Goal: Task Accomplishment & Management: Manage account settings

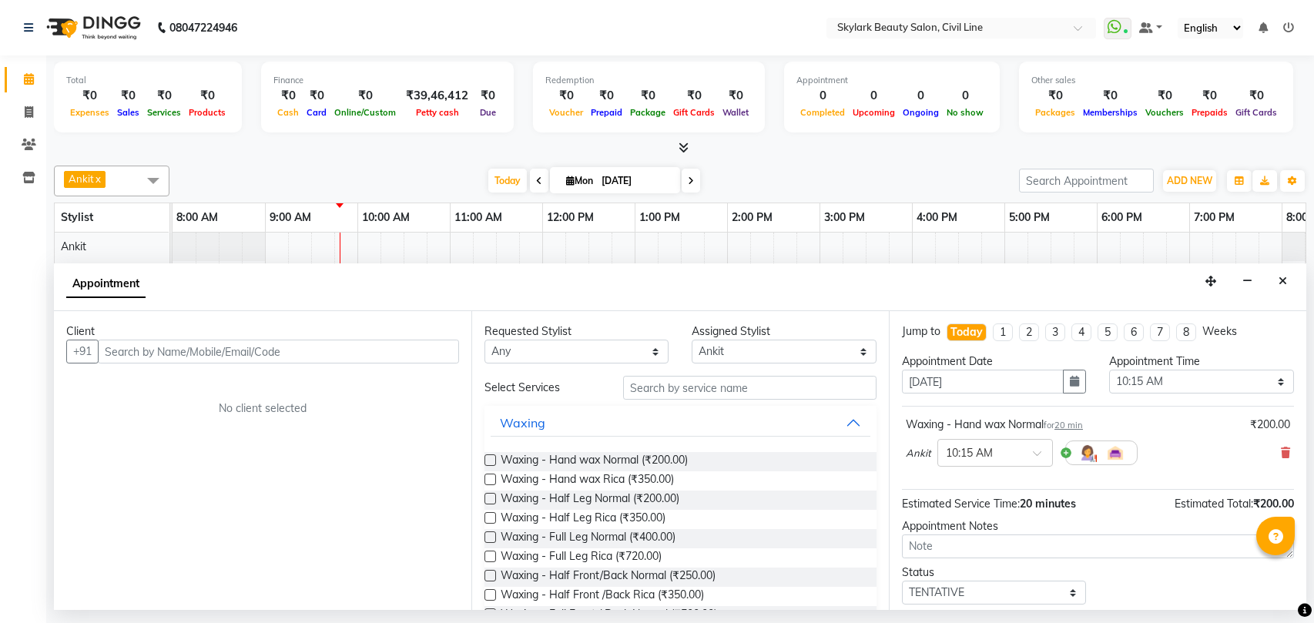
select select "28120"
select select "615"
select select "tentative"
checkbox input "false"
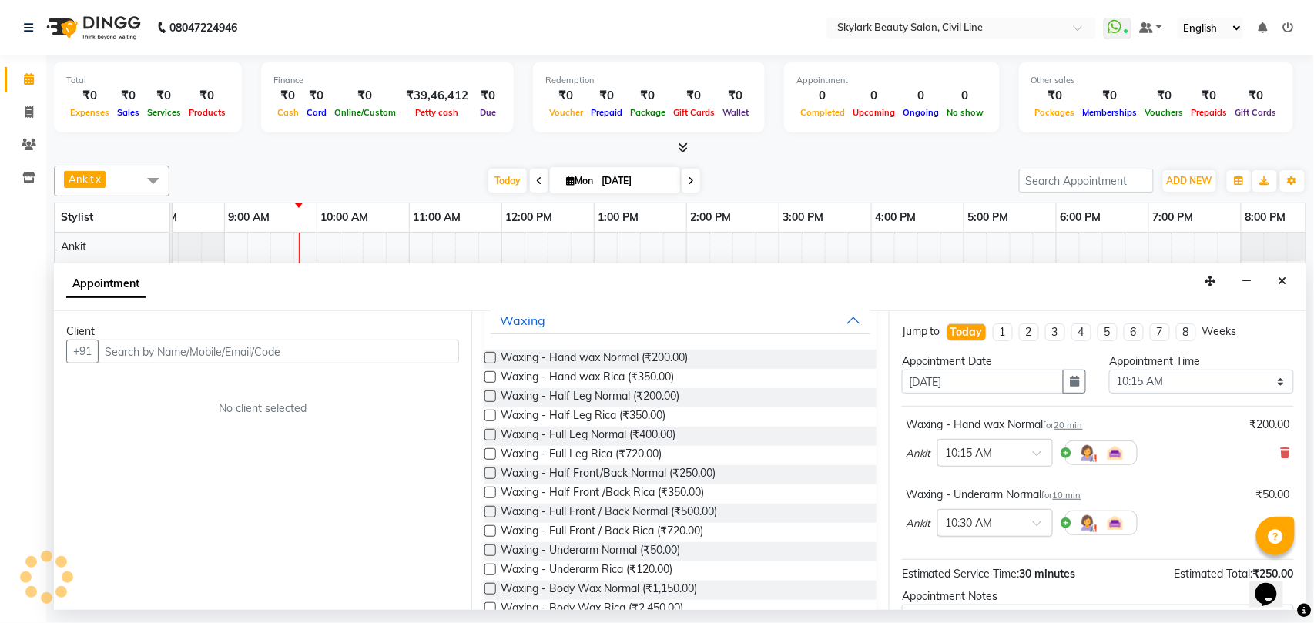
scroll to position [165, 0]
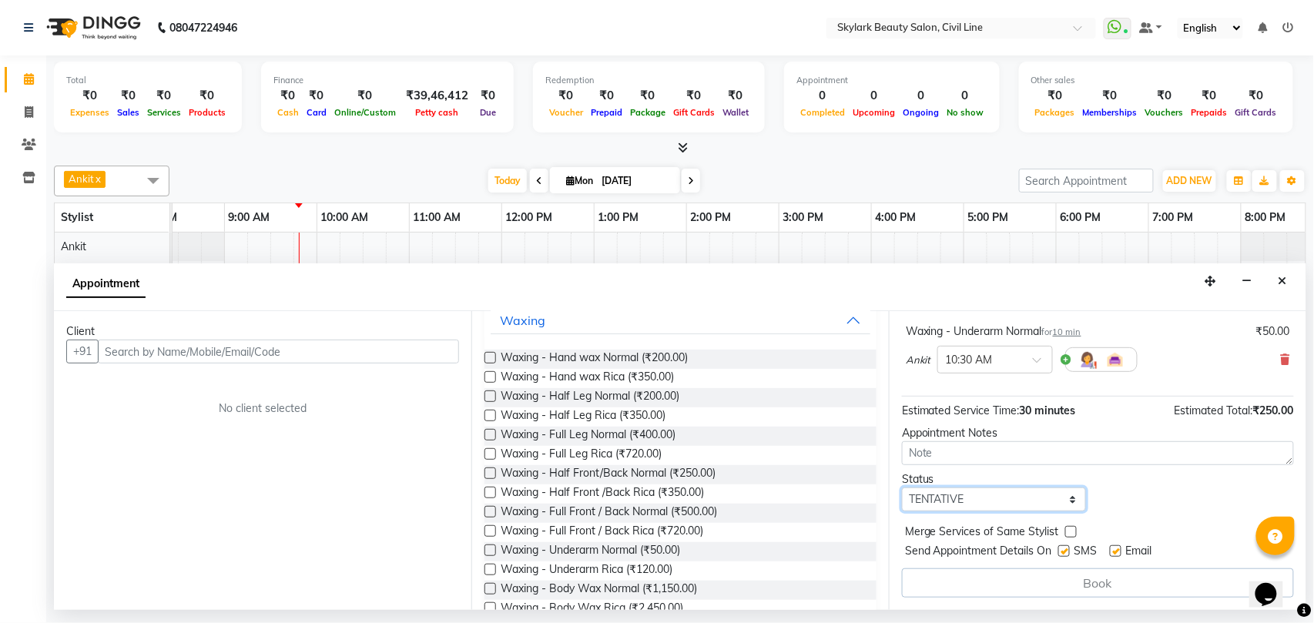
click at [938, 499] on select "Select TENTATIVE CONFIRM CHECK-IN UPCOMING" at bounding box center [994, 499] width 184 height 24
select select "check-in"
click at [902, 489] on select "Select TENTATIVE CONFIRM CHECK-IN UPCOMING" at bounding box center [994, 499] width 184 height 24
click at [179, 354] on input "text" at bounding box center [278, 352] width 361 height 24
type input "8707200672"
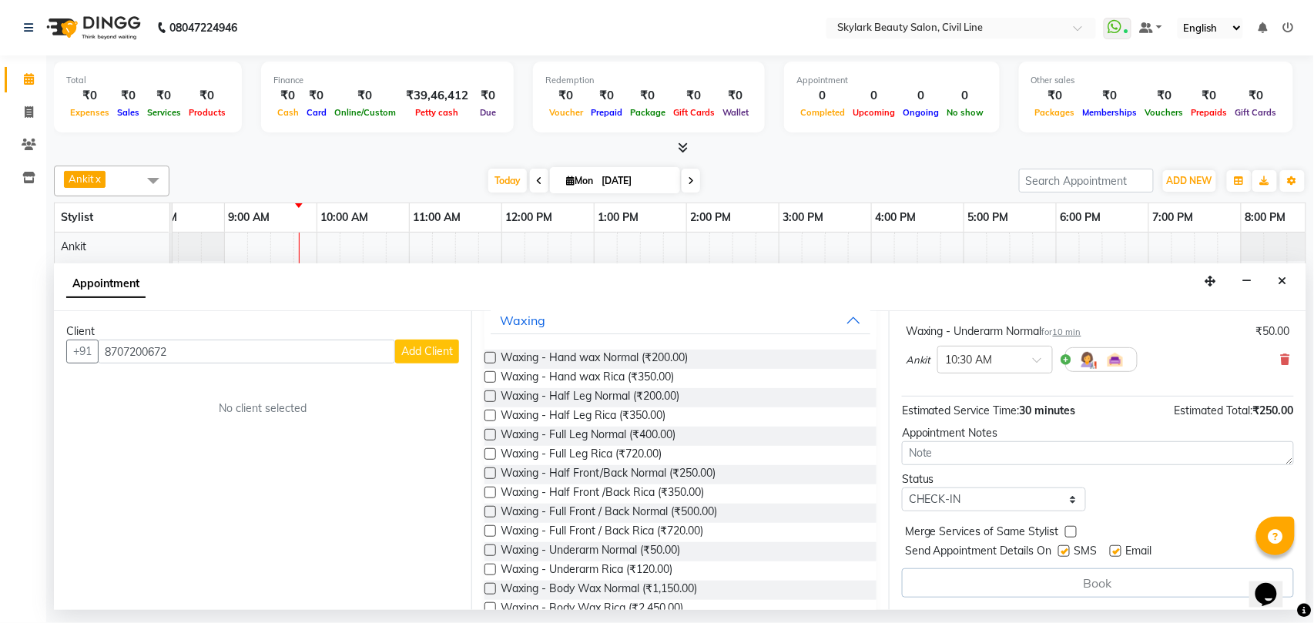
click at [429, 350] on span "Add Client" at bounding box center [427, 351] width 52 height 14
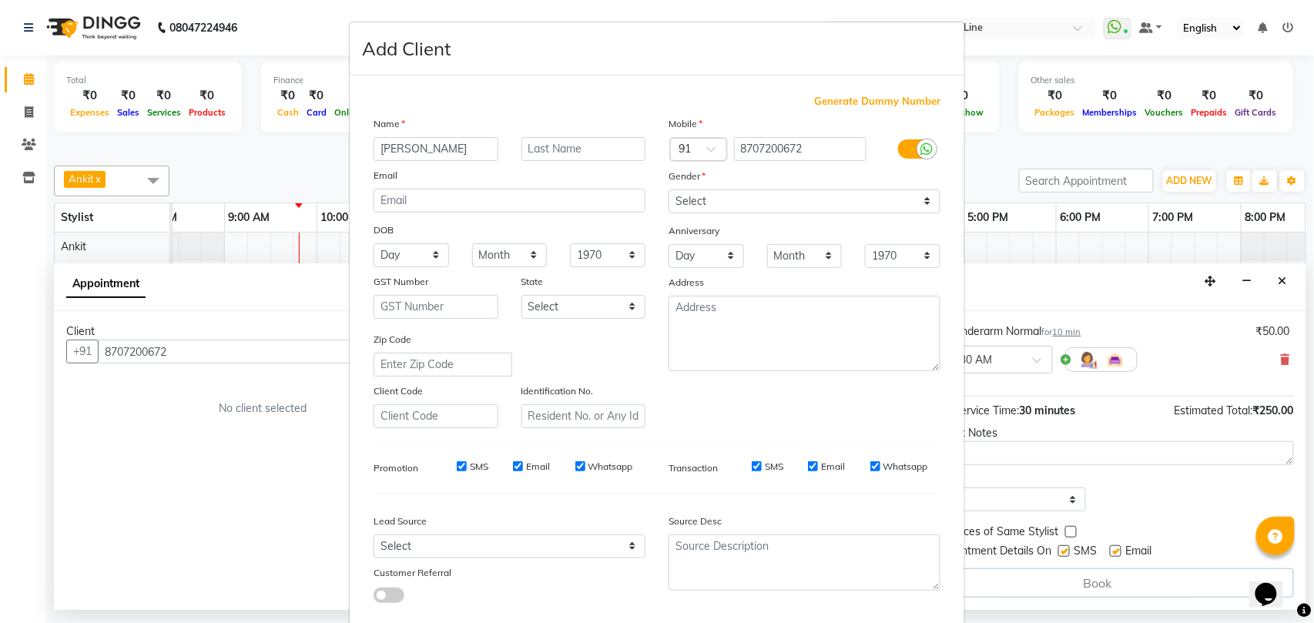
type input "[PERSON_NAME]"
click at [780, 201] on select "Select [DEMOGRAPHIC_DATA] [DEMOGRAPHIC_DATA] Other Prefer Not To Say" at bounding box center [804, 201] width 272 height 24
select select "[DEMOGRAPHIC_DATA]"
click at [668, 189] on select "Select [DEMOGRAPHIC_DATA] [DEMOGRAPHIC_DATA] Other Prefer Not To Say" at bounding box center [804, 201] width 272 height 24
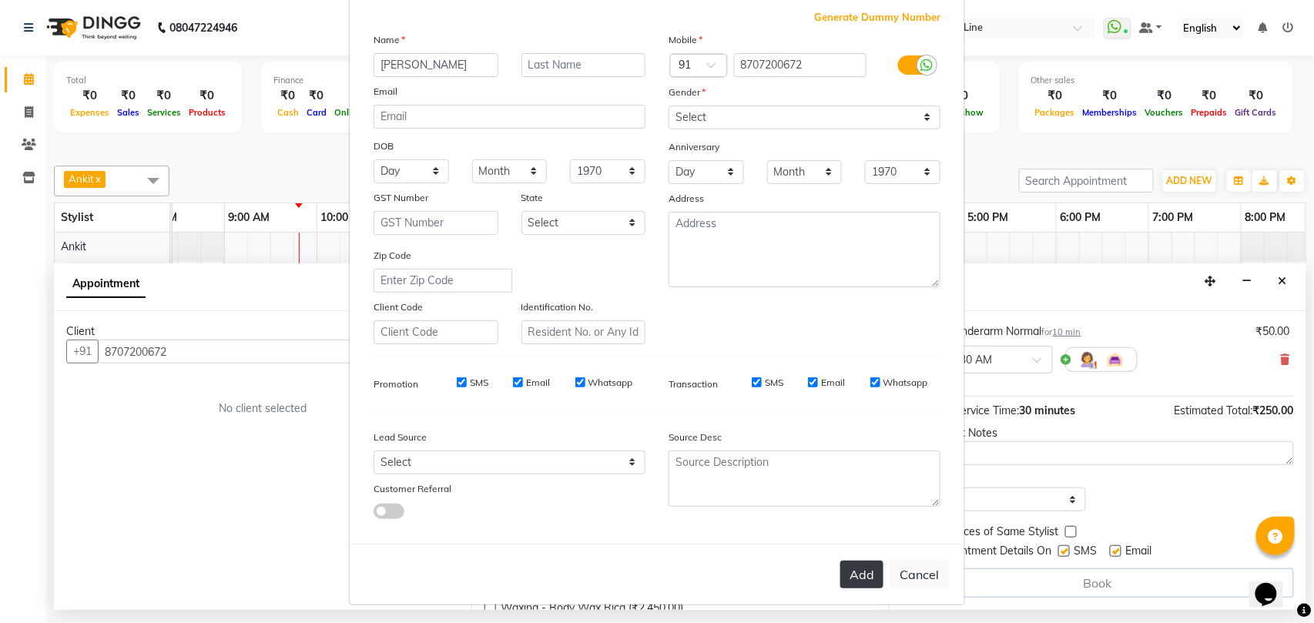
click at [852, 564] on button "Add" at bounding box center [861, 575] width 43 height 28
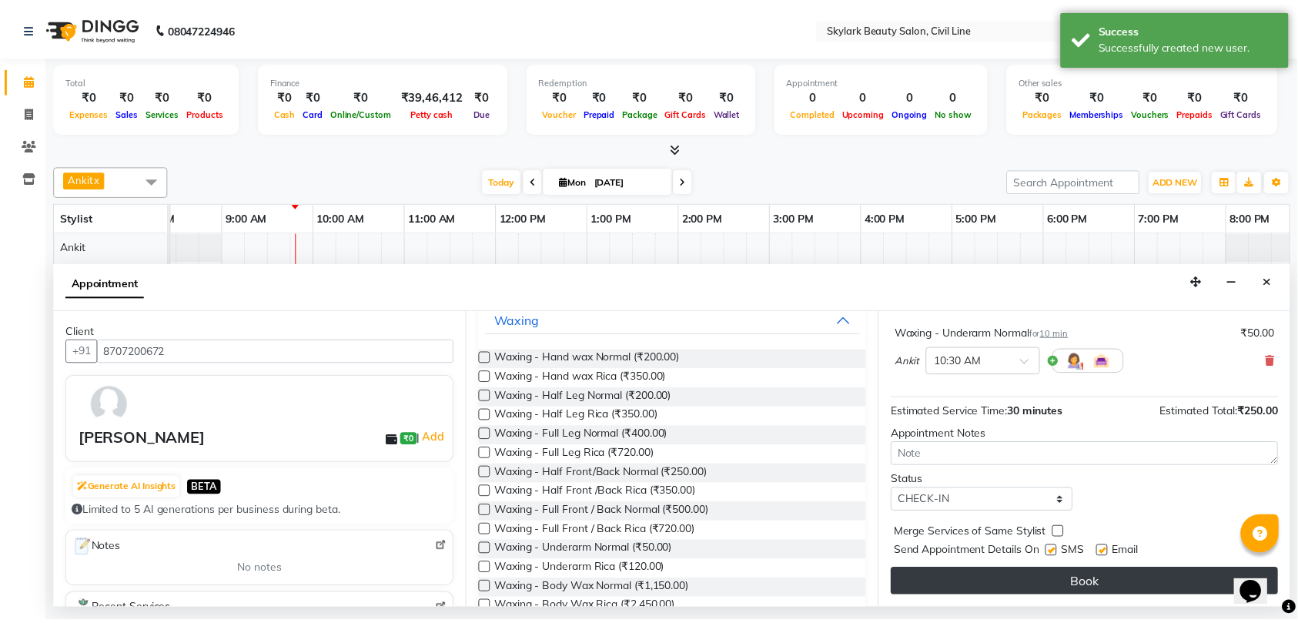
scroll to position [164, 0]
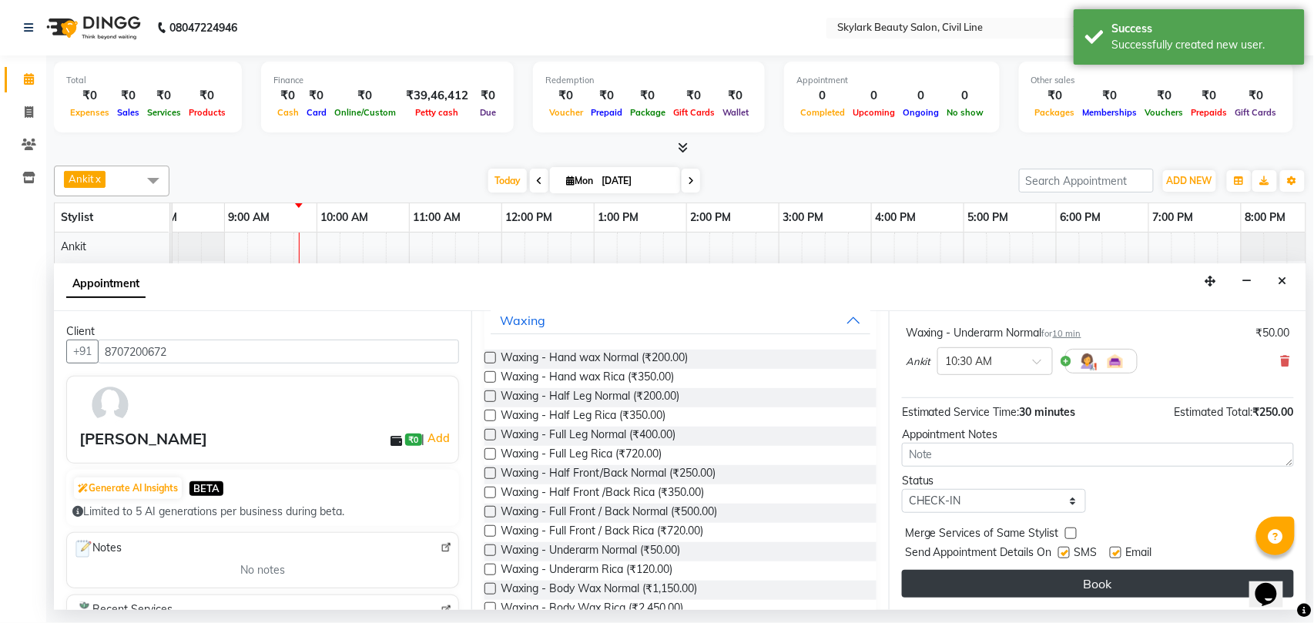
click at [974, 588] on button "Book" at bounding box center [1098, 584] width 392 height 28
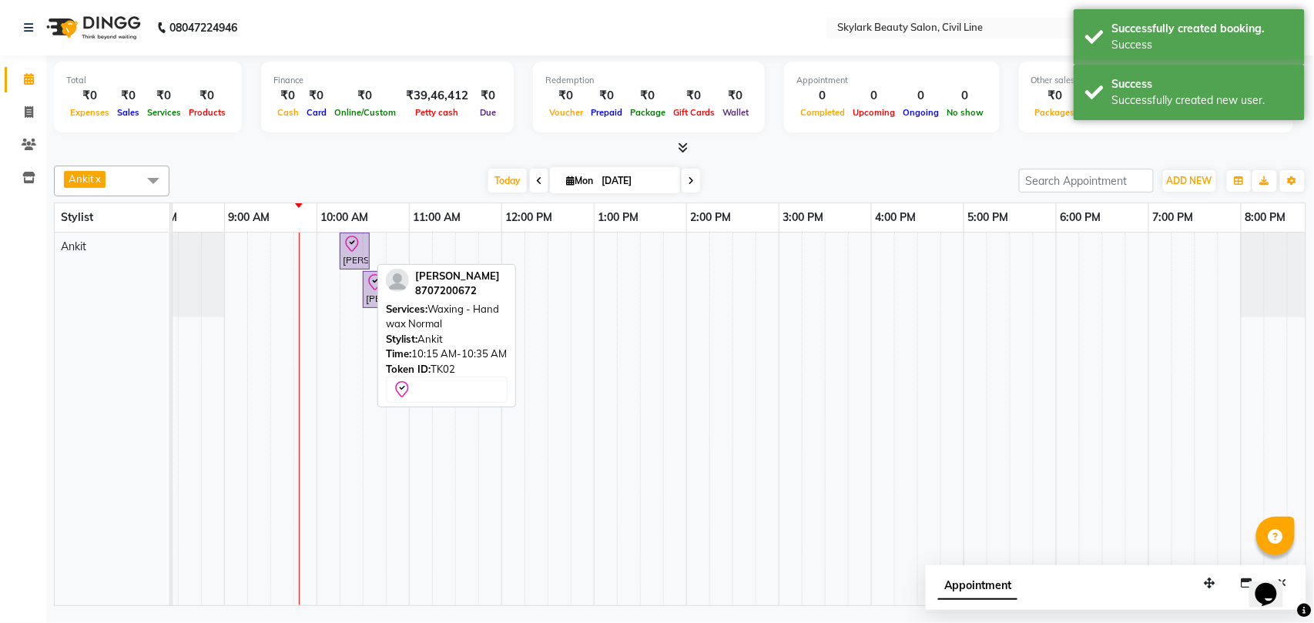
click at [348, 262] on div "[PERSON_NAME], TK02, 10:15 AM-10:35 AM, Waxing - Hand wax Normal" at bounding box center [354, 251] width 27 height 32
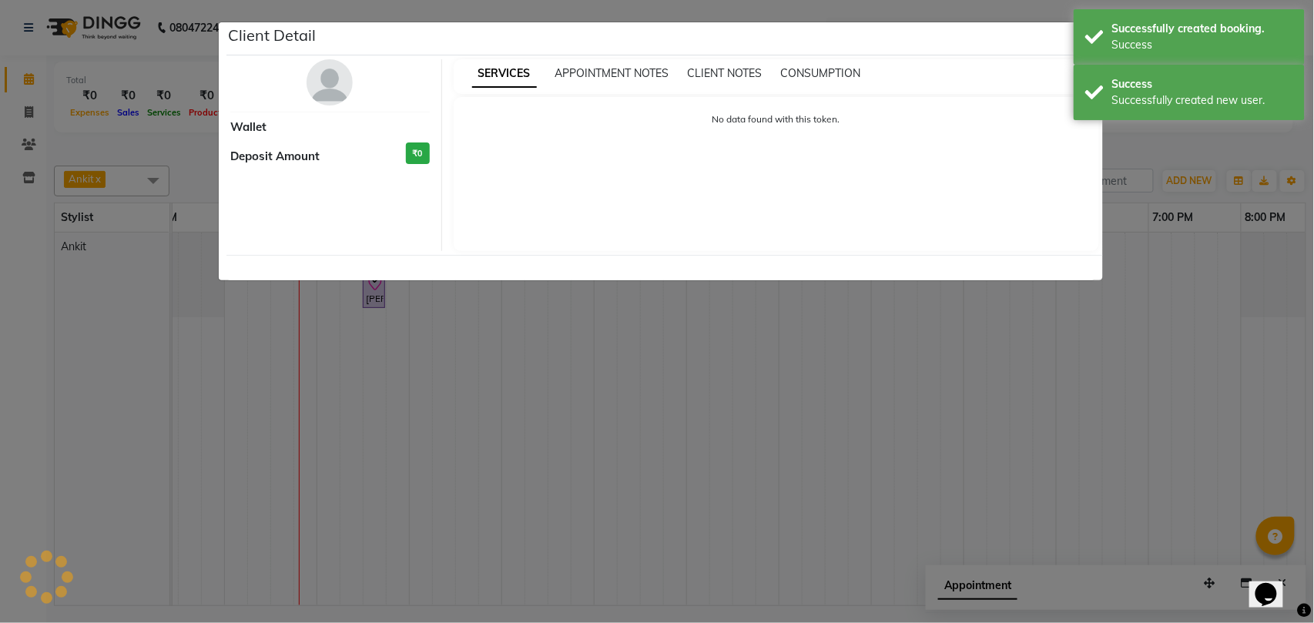
select select "8"
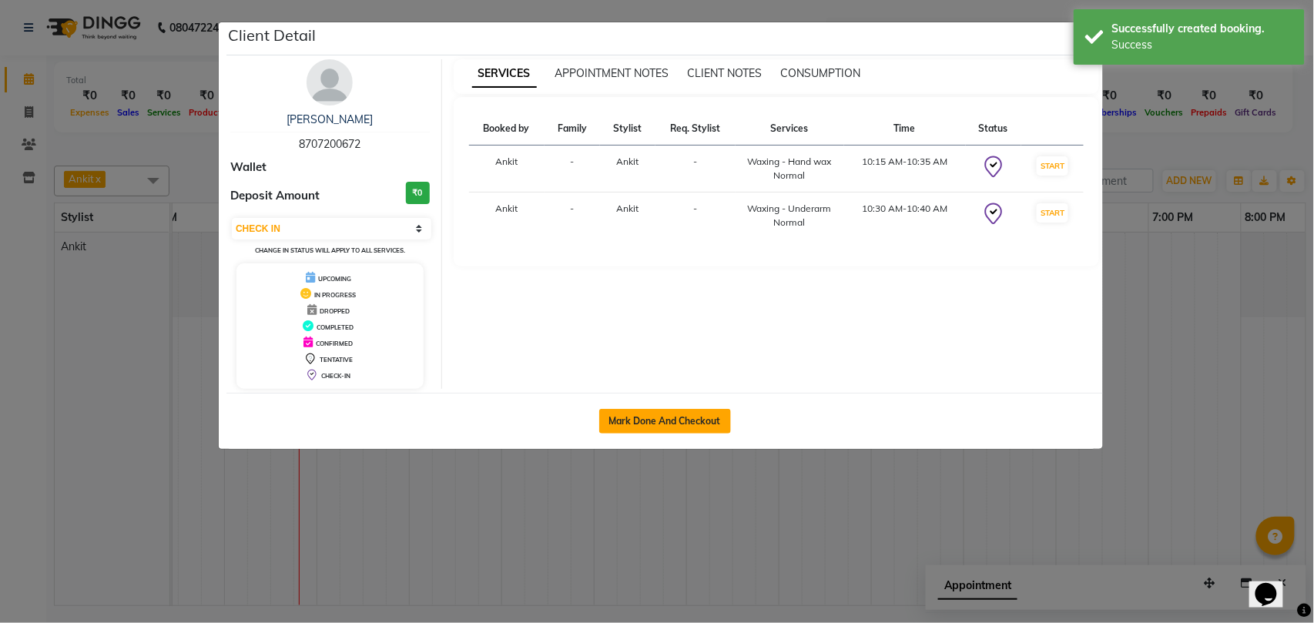
click at [713, 420] on button "Mark Done And Checkout" at bounding box center [665, 421] width 132 height 25
select select "service"
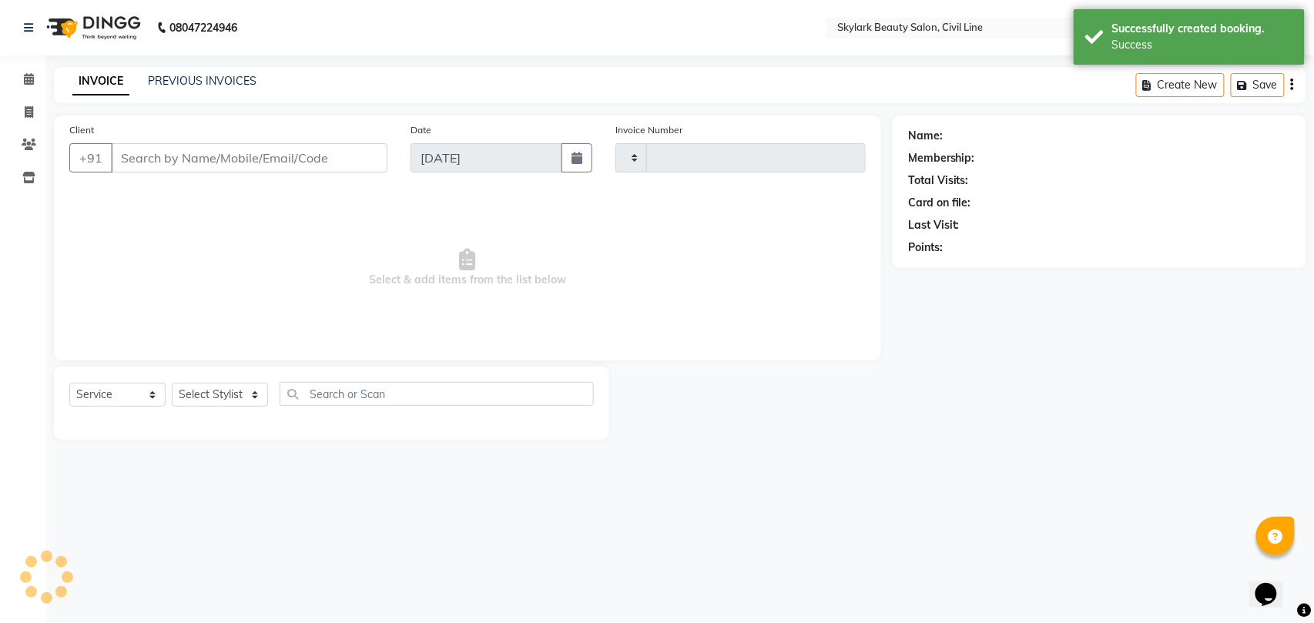
type input "6158"
select select "4588"
type input "8707200672"
select select "28120"
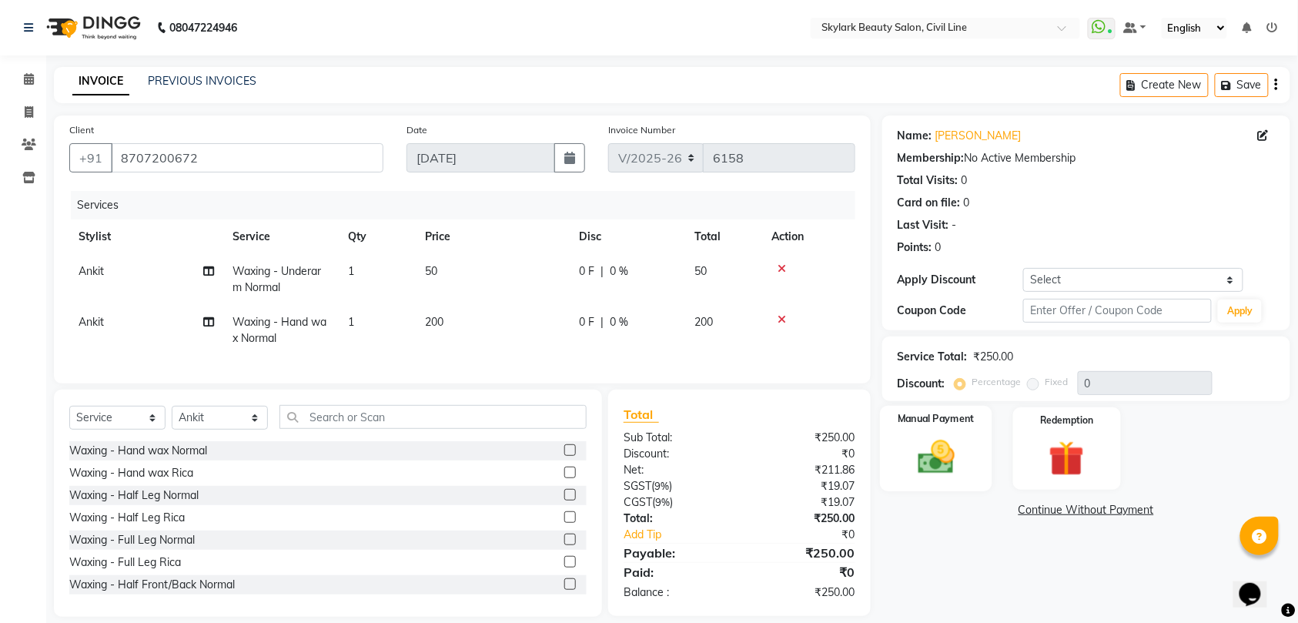
click at [930, 439] on img at bounding box center [936, 457] width 60 height 42
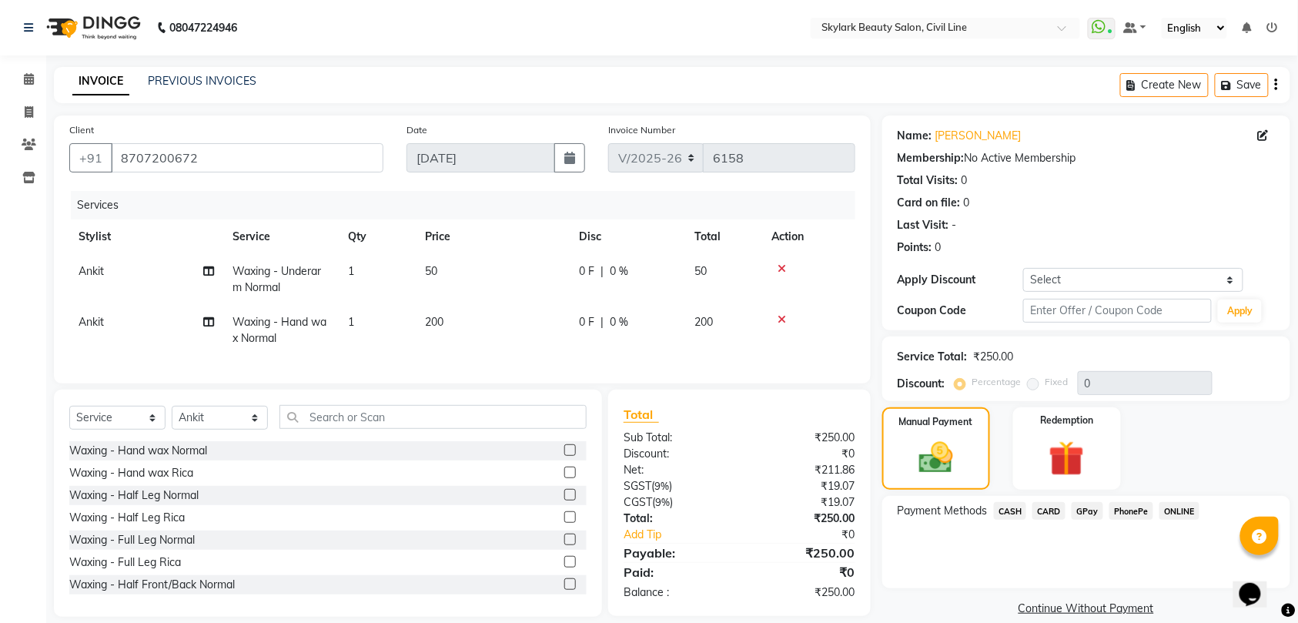
click at [1009, 512] on span "CASH" at bounding box center [1010, 511] width 33 height 18
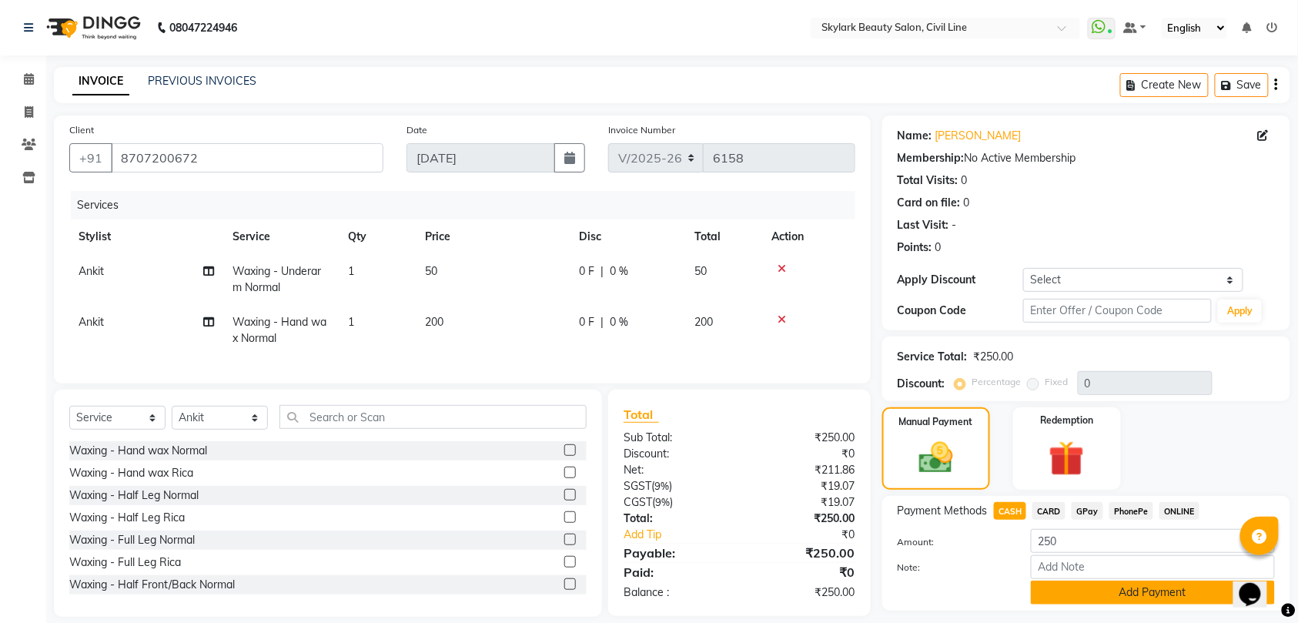
click at [1064, 593] on button "Add Payment" at bounding box center [1153, 593] width 244 height 24
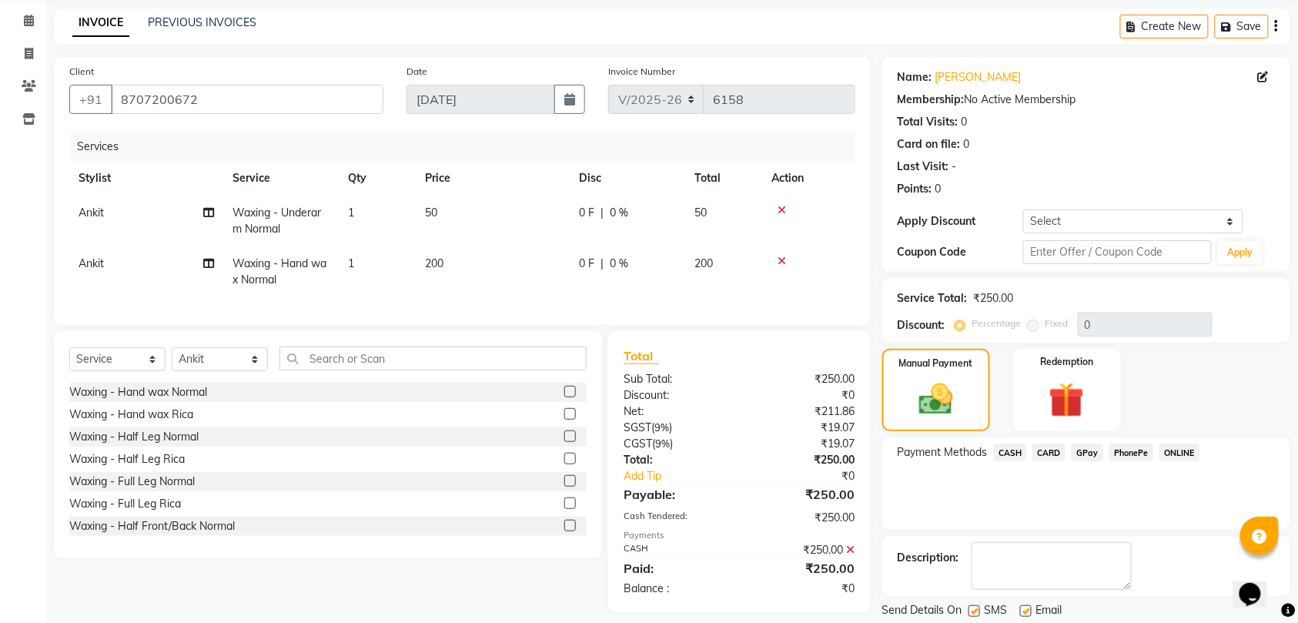
scroll to position [109, 0]
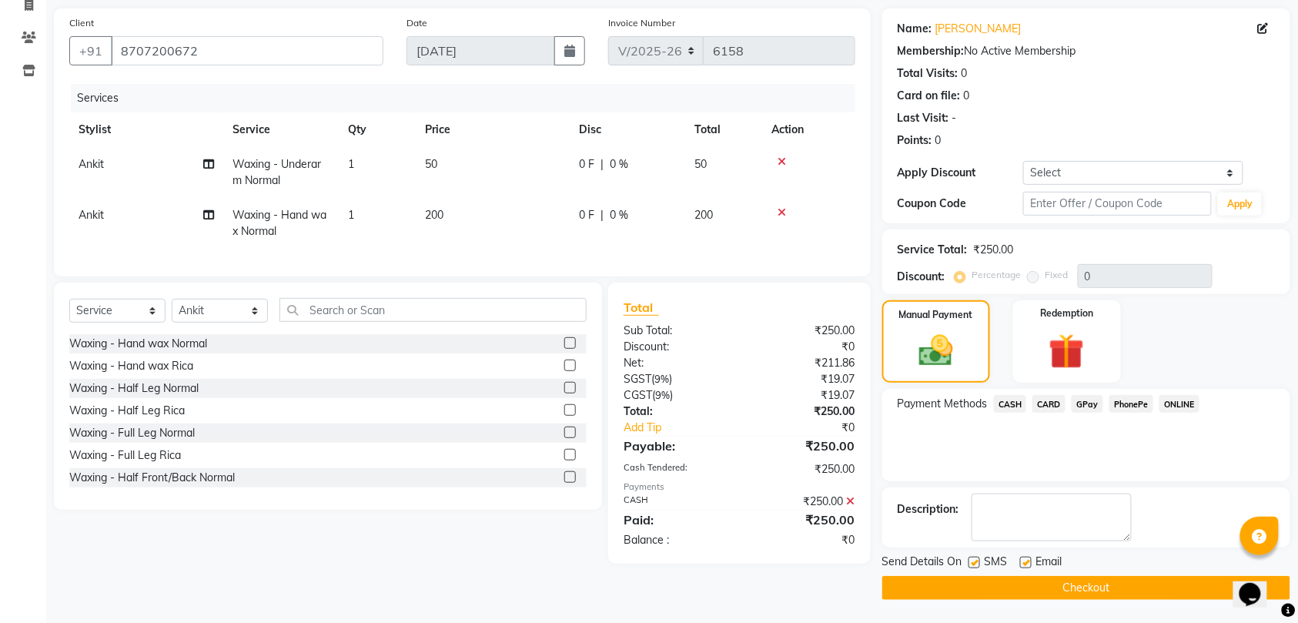
drag, startPoint x: 1023, startPoint y: 570, endPoint x: 1023, endPoint y: 586, distance: 16.2
click at [1023, 573] on div "Send Details On SMS Email Checkout" at bounding box center [1086, 577] width 408 height 46
click at [1023, 586] on button "Checkout" at bounding box center [1086, 588] width 408 height 24
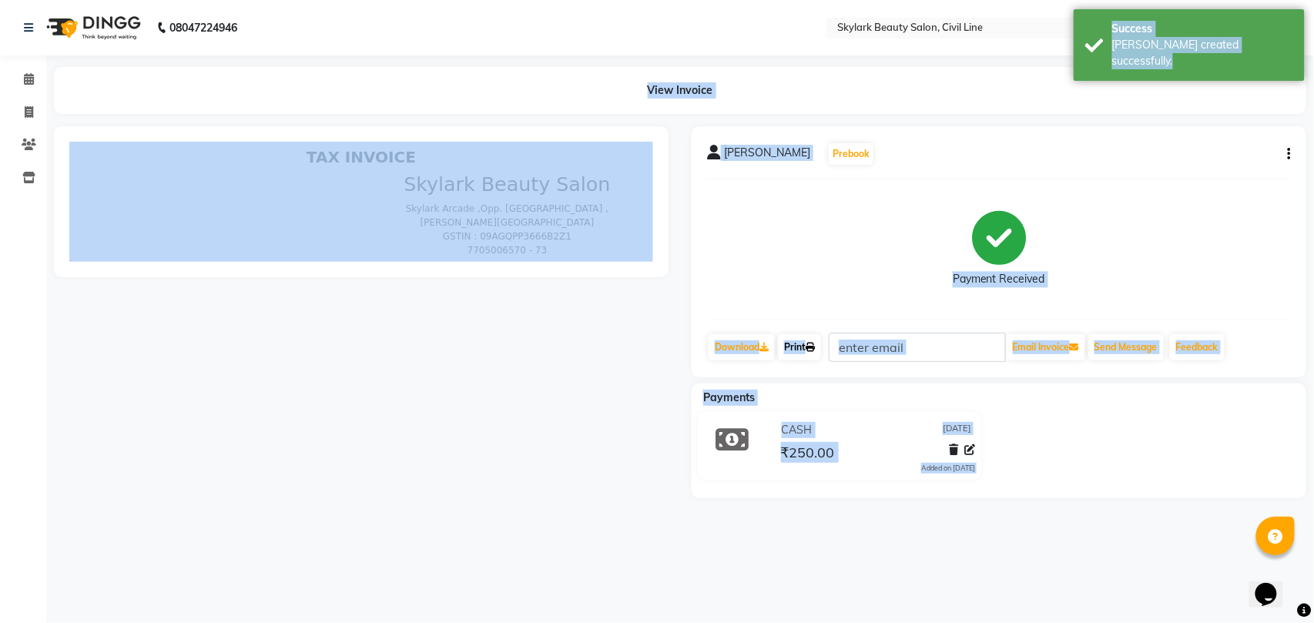
click at [798, 346] on link "Print" at bounding box center [799, 347] width 43 height 26
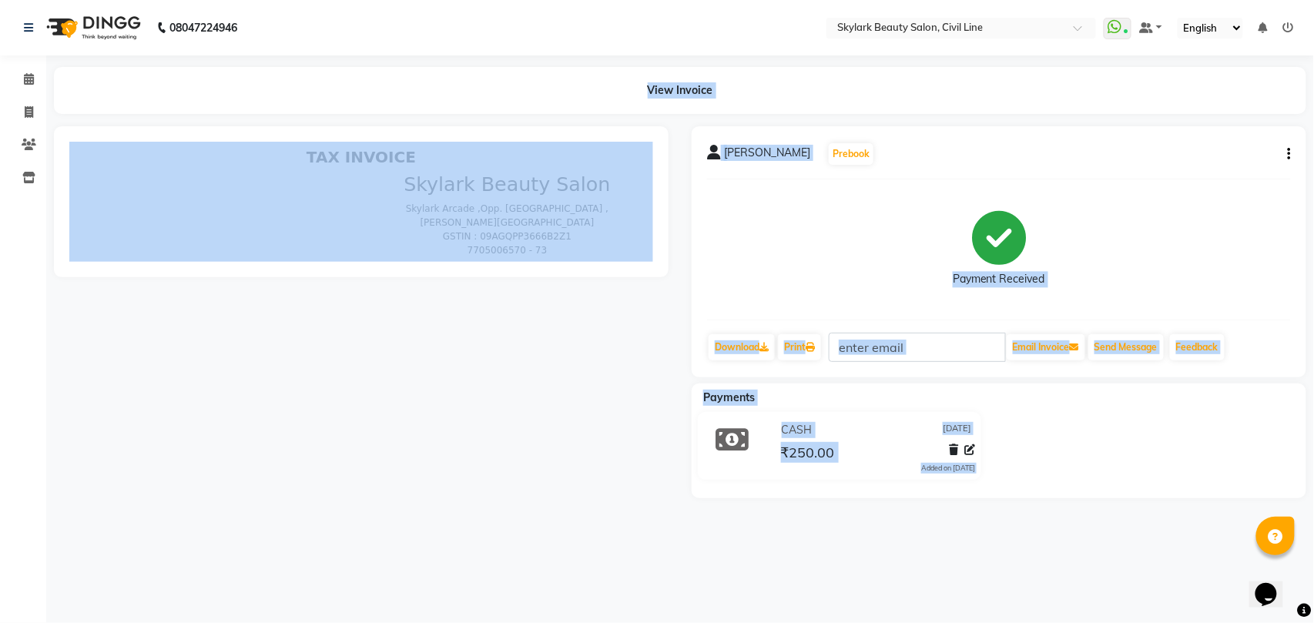
click at [1168, 158] on div "[PERSON_NAME] Prebook" at bounding box center [999, 154] width 584 height 25
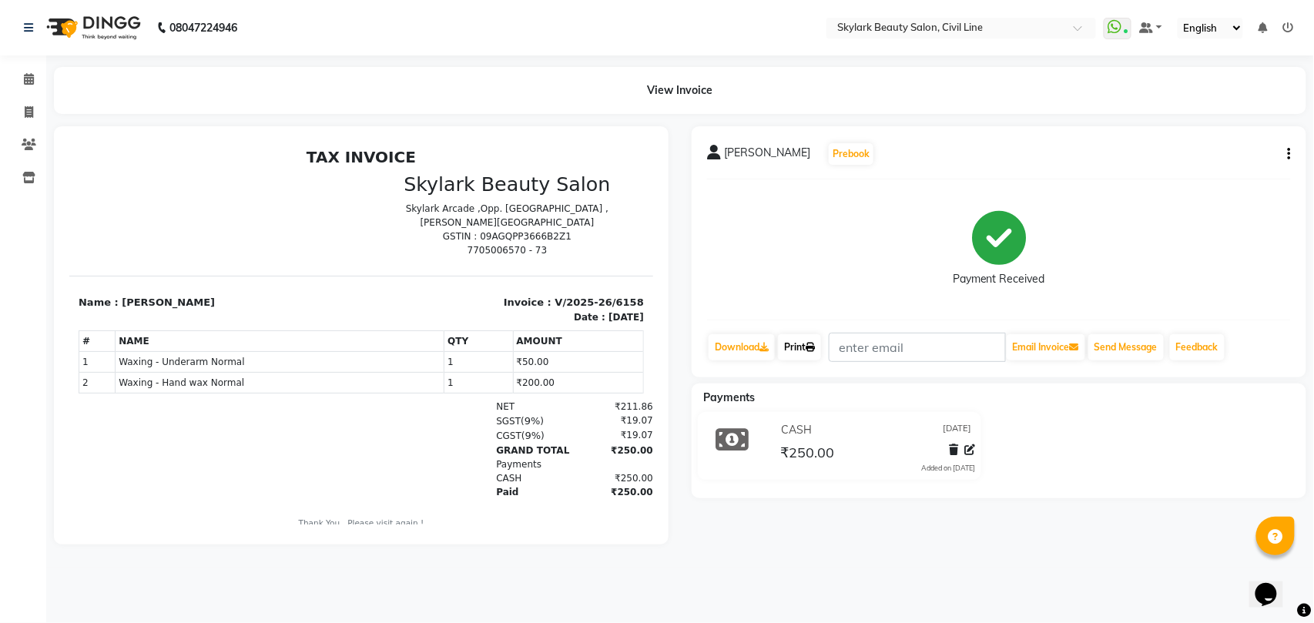
click at [798, 353] on link "Print" at bounding box center [799, 347] width 43 height 26
click at [25, 82] on icon at bounding box center [29, 79] width 10 height 12
